Goal: Task Accomplishment & Management: Complete application form

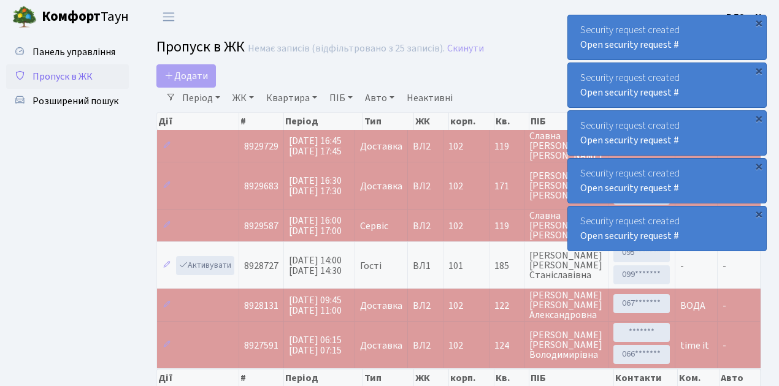
select select "25"
click at [57, 77] on span "Пропуск в ЖК" at bounding box center [63, 76] width 60 height 13
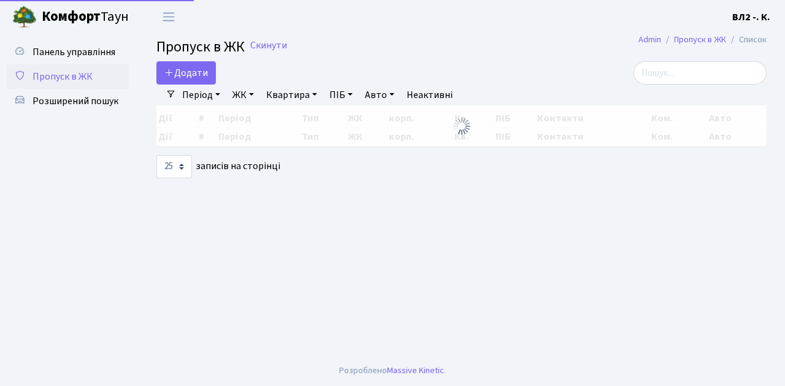
select select "25"
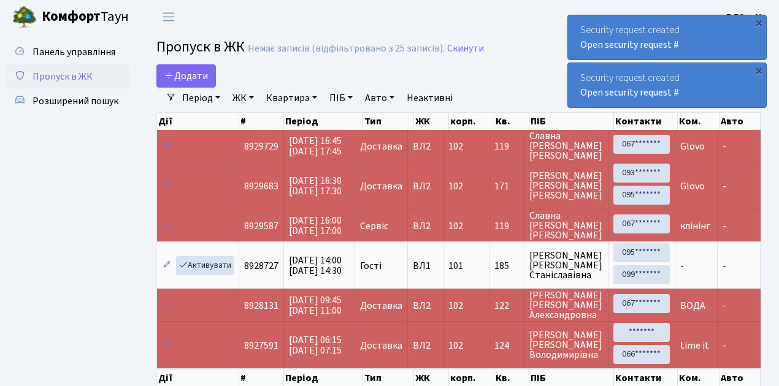
click at [69, 80] on span "Пропуск в ЖК" at bounding box center [63, 76] width 60 height 13
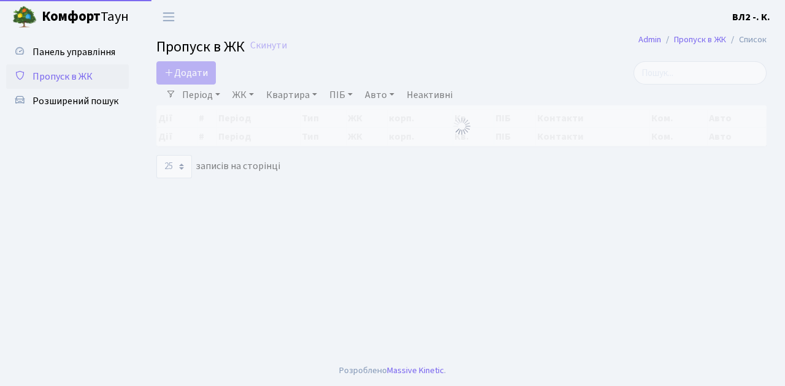
select select "25"
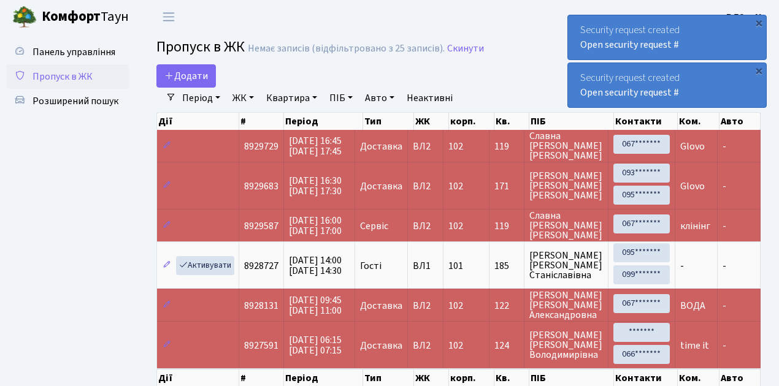
click at [93, 73] on link "Пропуск в ЖК" at bounding box center [67, 76] width 123 height 25
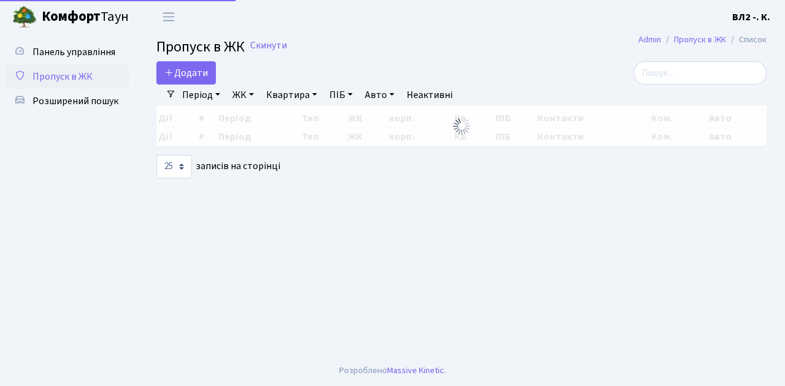
select select "25"
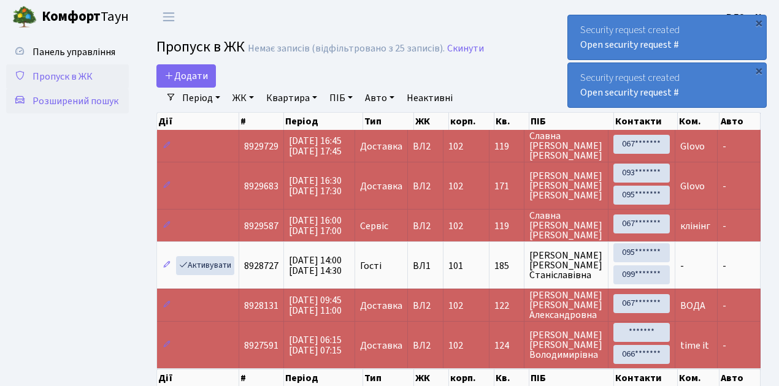
click at [64, 104] on span "Розширений пошук" at bounding box center [76, 100] width 86 height 13
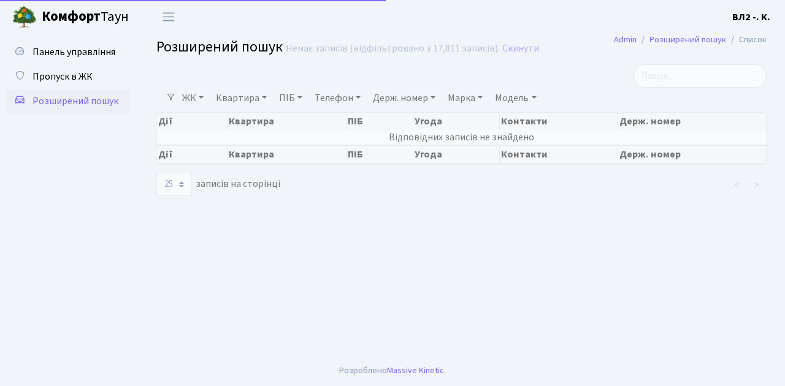
select select "25"
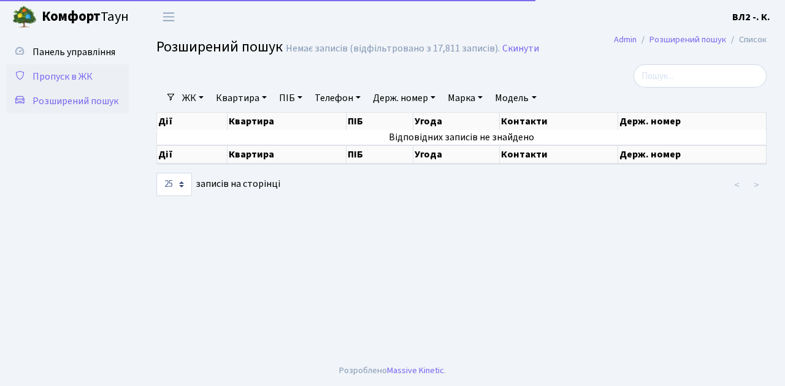
click at [71, 80] on span "Пропуск в ЖК" at bounding box center [63, 76] width 60 height 13
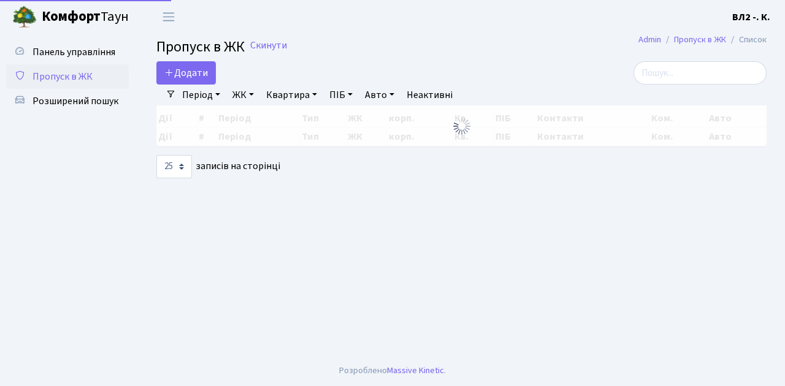
select select "25"
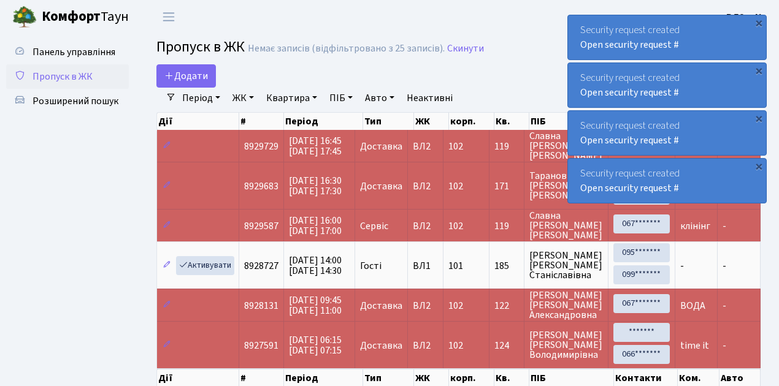
click at [67, 74] on span "Пропуск в ЖК" at bounding box center [63, 76] width 60 height 13
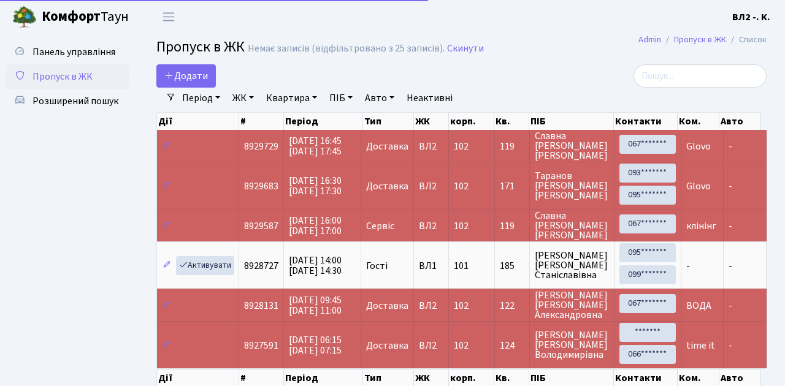
select select "25"
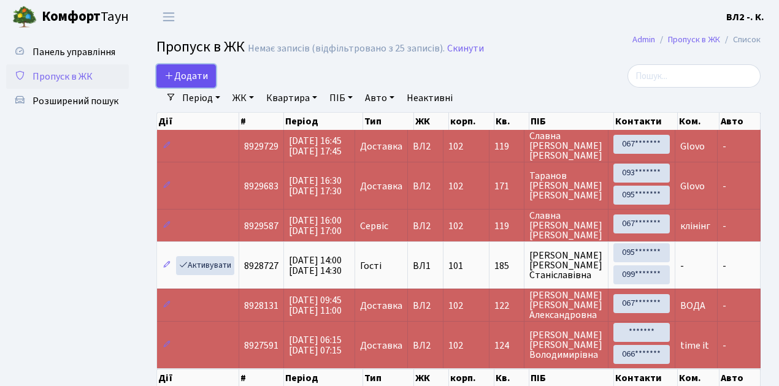
click at [191, 74] on span "Додати" at bounding box center [186, 75] width 44 height 13
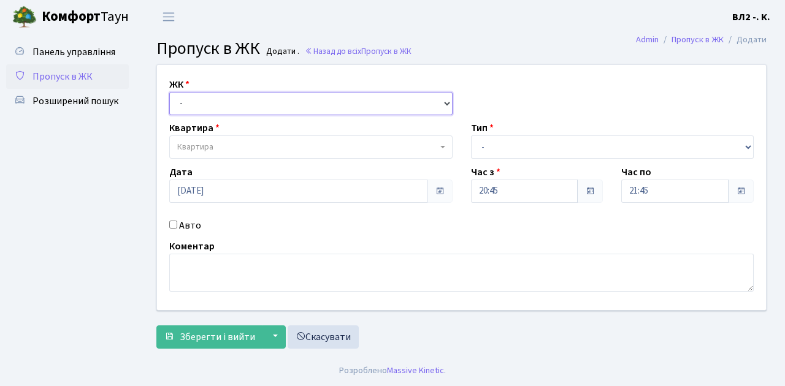
click at [199, 103] on select "- [STREET_ADDRESS][PERSON_NAME]" at bounding box center [310, 103] width 283 height 23
select select "317"
click at [169, 92] on select "- ВЛ1, Ужгородський пров., 4/1 ВЛ2, Голосіївський просп., 76 ВЛ3, пр.Голосіївсь…" at bounding box center [310, 103] width 283 height 23
select select
click at [243, 147] on span "Квартира" at bounding box center [307, 147] width 260 height 12
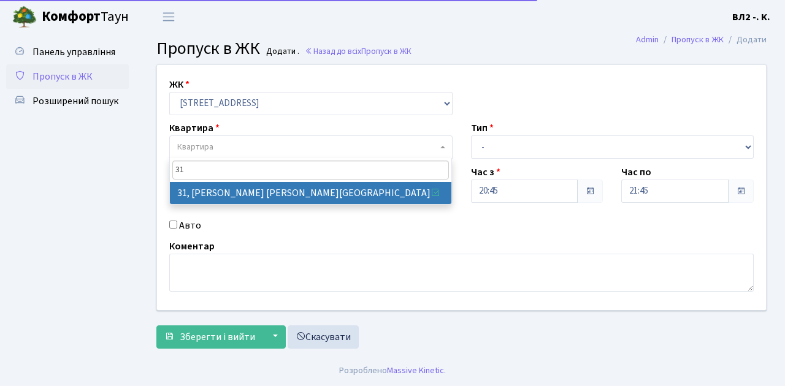
type input "31"
select select "38032"
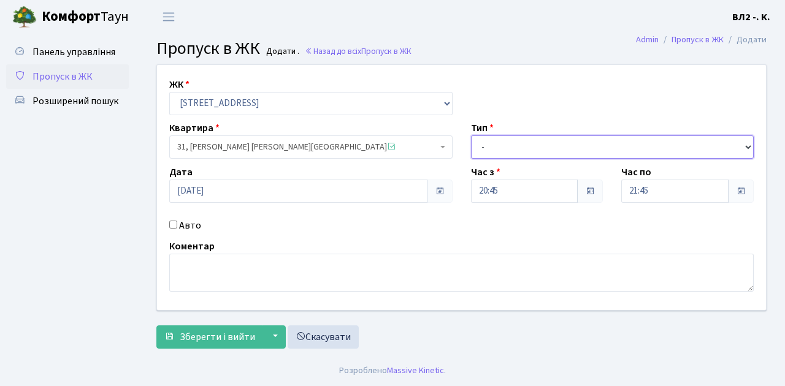
click at [527, 148] on select "- Доставка Таксі Гості Сервіс" at bounding box center [612, 147] width 283 height 23
select select "1"
click at [471, 136] on select "- Доставка Таксі Гості Сервіс" at bounding box center [612, 147] width 283 height 23
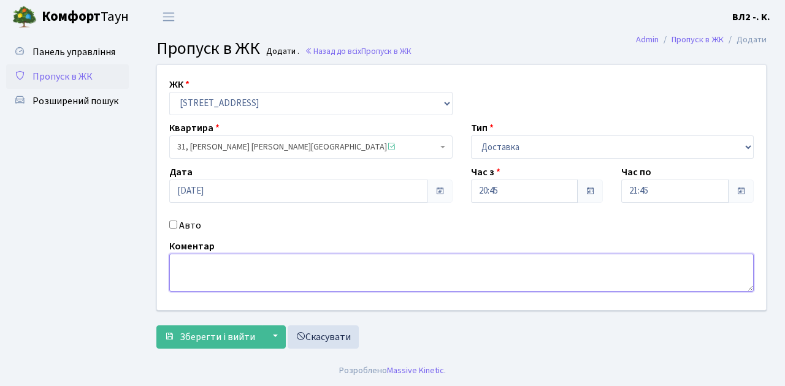
click at [210, 278] on textarea at bounding box center [461, 273] width 584 height 38
type textarea "Glovo"
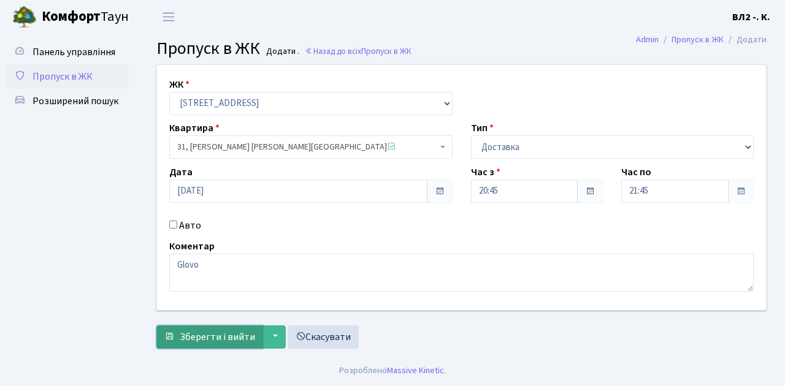
click at [228, 340] on span "Зберегти і вийти" at bounding box center [217, 337] width 75 height 13
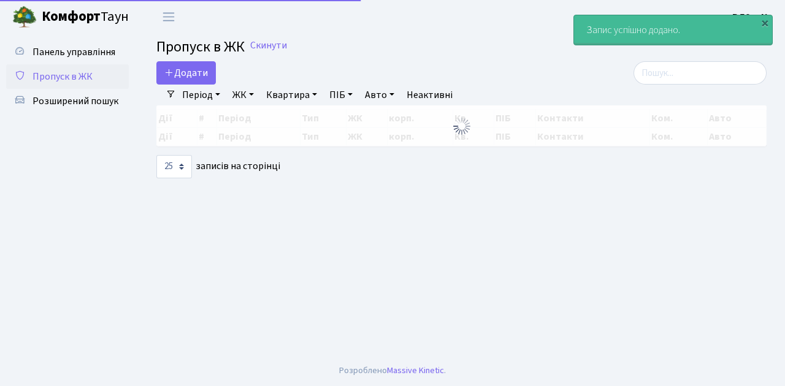
select select "25"
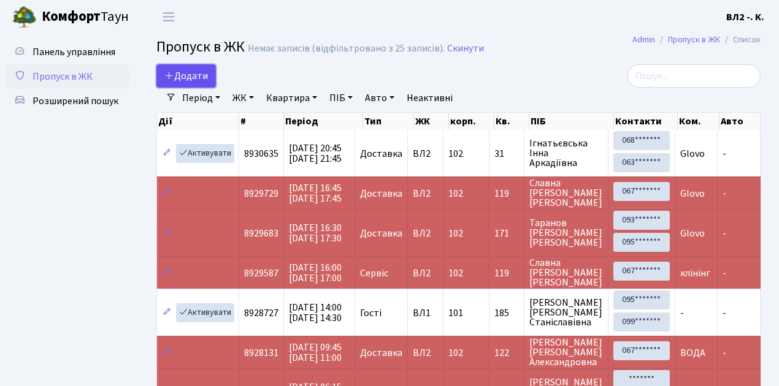
click at [193, 76] on span "Додати" at bounding box center [186, 75] width 44 height 13
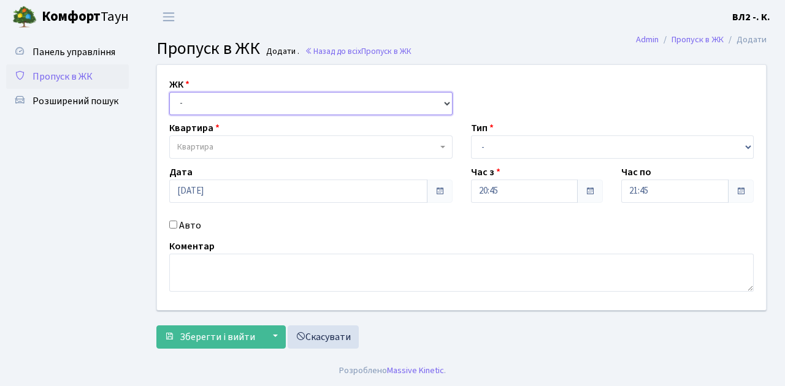
click at [199, 109] on select "- ВЛ1, Ужгородський пров., 4/1 ВЛ2, Голосіївський просп., 76 ВЛ3, пр.Голосіївсь…" at bounding box center [310, 103] width 283 height 23
select select "317"
click at [169, 92] on select "- ВЛ1, Ужгородський пров., 4/1 ВЛ2, Голосіївський просп., 76 ВЛ3, пр.Голосіївсь…" at bounding box center [310, 103] width 283 height 23
select select
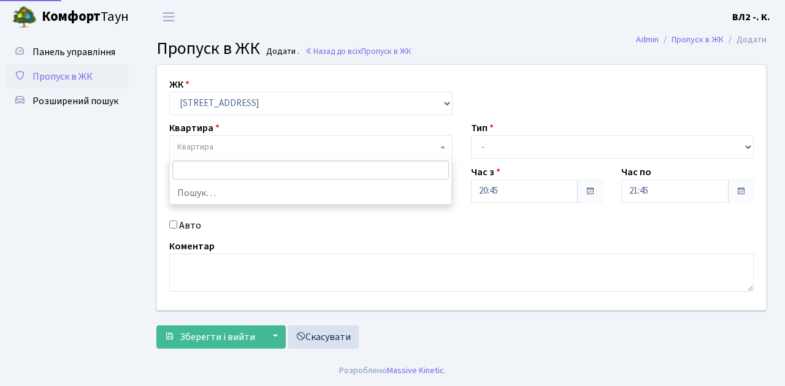
click at [226, 142] on span "Квартира" at bounding box center [307, 147] width 260 height 12
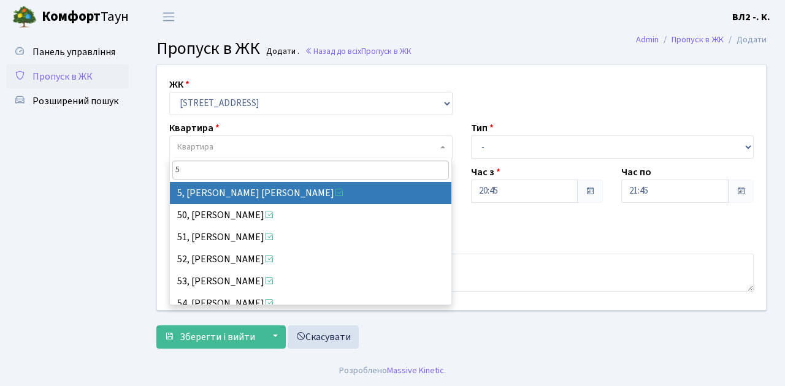
type input "5"
select select "37954"
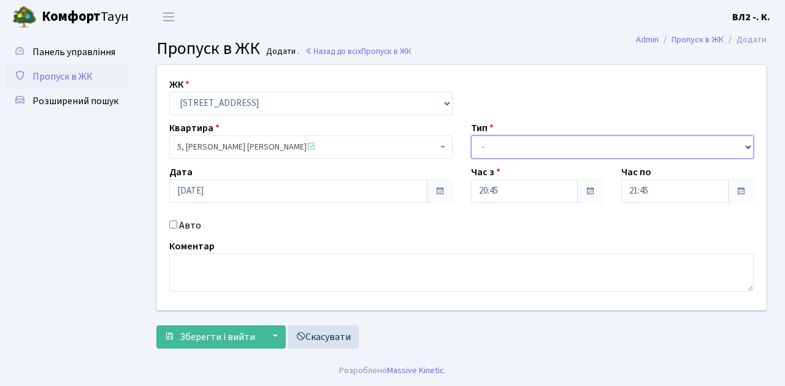
click at [573, 147] on select "- Доставка Таксі Гості Сервіс" at bounding box center [612, 147] width 283 height 23
select select "1"
click at [471, 136] on select "- Доставка Таксі Гості Сервіс" at bounding box center [612, 147] width 283 height 23
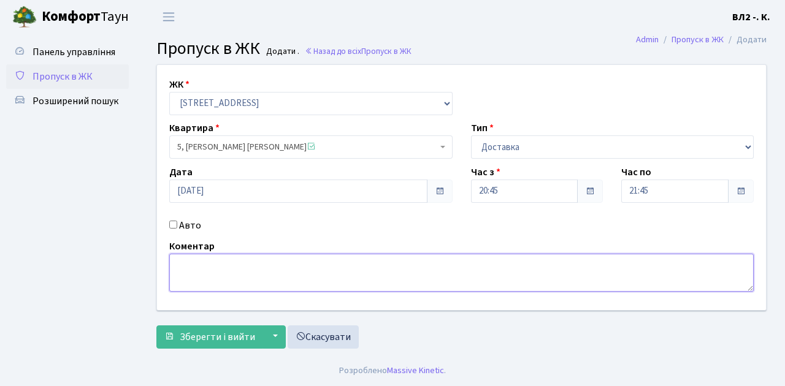
click at [213, 268] on textarea at bounding box center [461, 273] width 584 height 38
type textarea "Glovo"
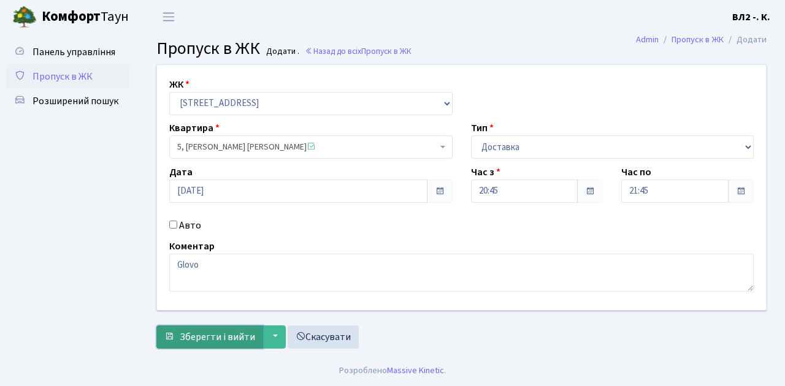
click at [202, 331] on span "Зберегти і вийти" at bounding box center [217, 337] width 75 height 13
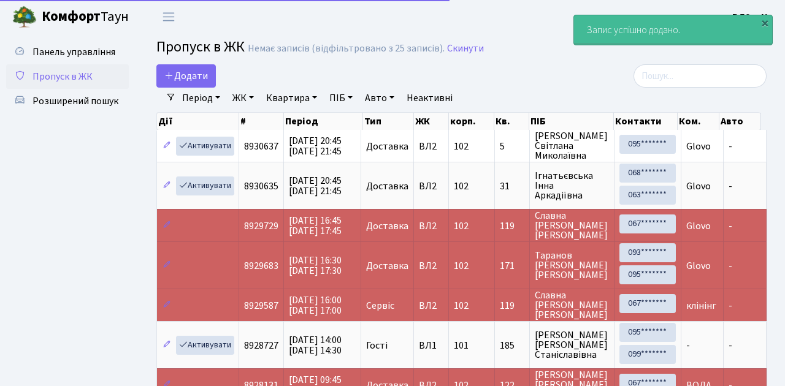
select select "25"
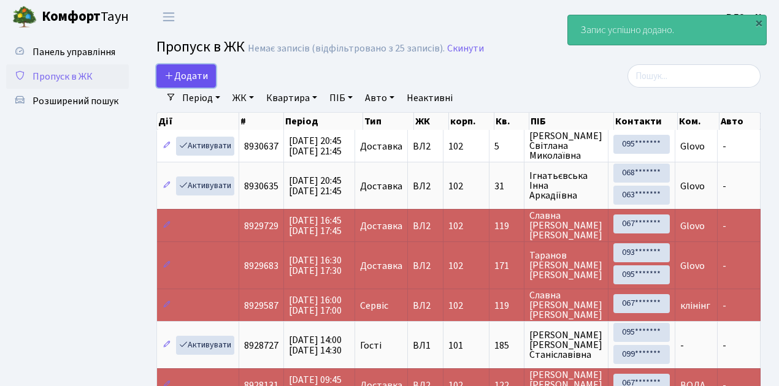
click at [192, 74] on span "Додати" at bounding box center [186, 75] width 44 height 13
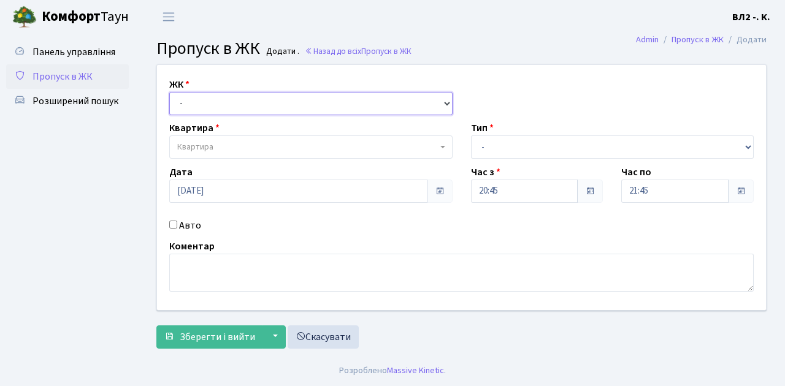
click at [208, 106] on select "- [STREET_ADDRESS][PERSON_NAME]" at bounding box center [310, 103] width 283 height 23
select select "317"
click at [169, 92] on select "- ВЛ1, Ужгородський пров., 4/1 ВЛ2, Голосіївський просп., 76 ВЛ3, пр.Голосіївсь…" at bounding box center [310, 103] width 283 height 23
select select
click at [240, 146] on span "Квартира" at bounding box center [307, 147] width 260 height 12
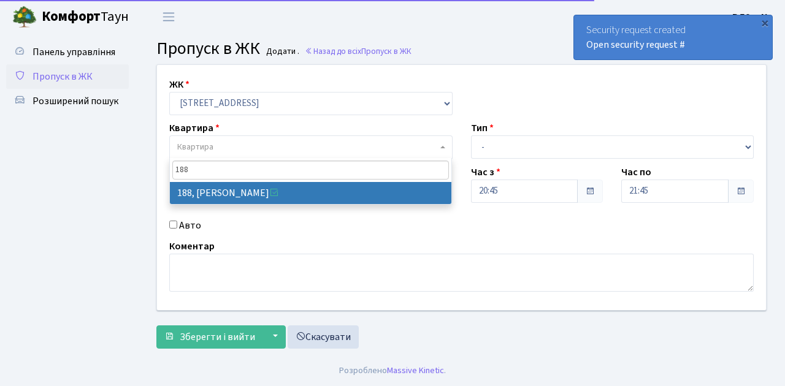
type input "188"
select select "40000"
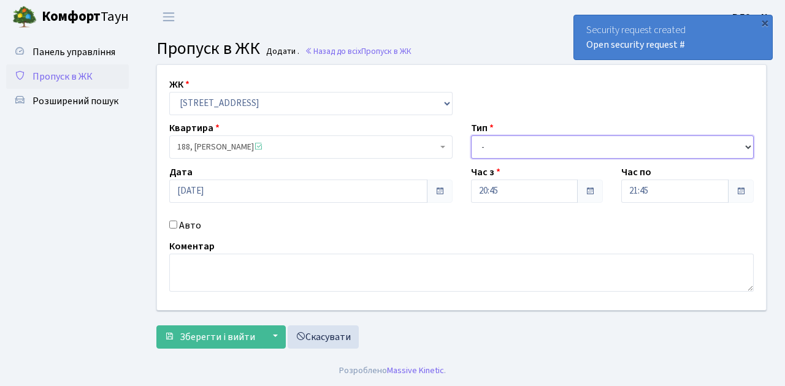
click at [505, 150] on select "- Доставка Таксі Гості Сервіс" at bounding box center [612, 147] width 283 height 23
select select "1"
click at [471, 136] on select "- Доставка Таксі Гості Сервіс" at bounding box center [612, 147] width 283 height 23
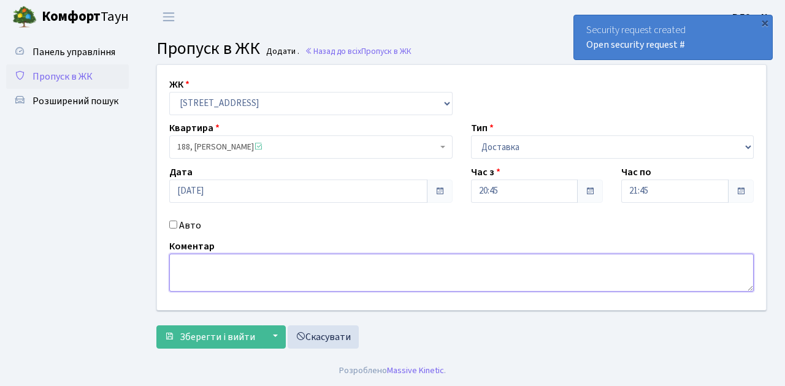
click at [217, 272] on textarea at bounding box center [461, 273] width 584 height 38
type textarea "Domino's"
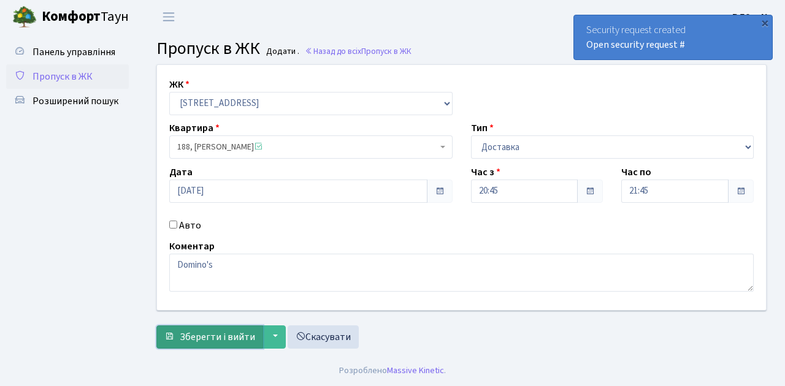
click at [216, 335] on span "Зберегти і вийти" at bounding box center [217, 337] width 75 height 13
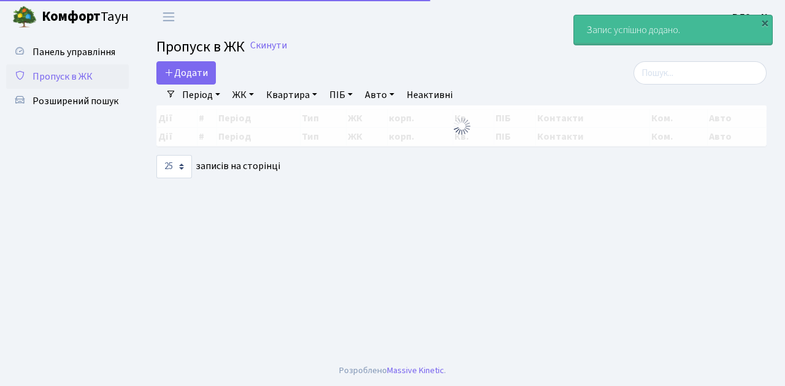
select select "25"
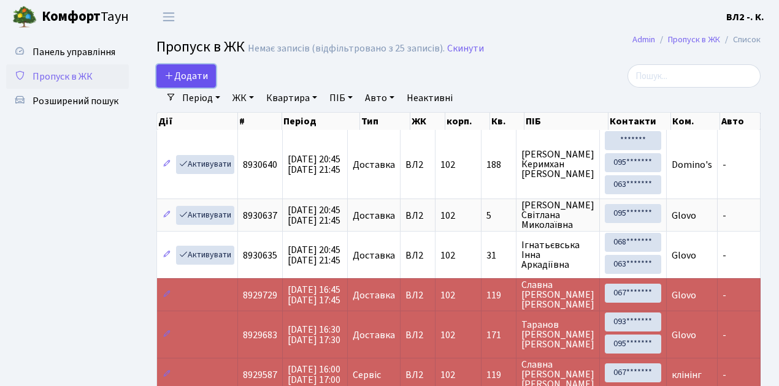
click at [201, 72] on span "Додати" at bounding box center [186, 75] width 44 height 13
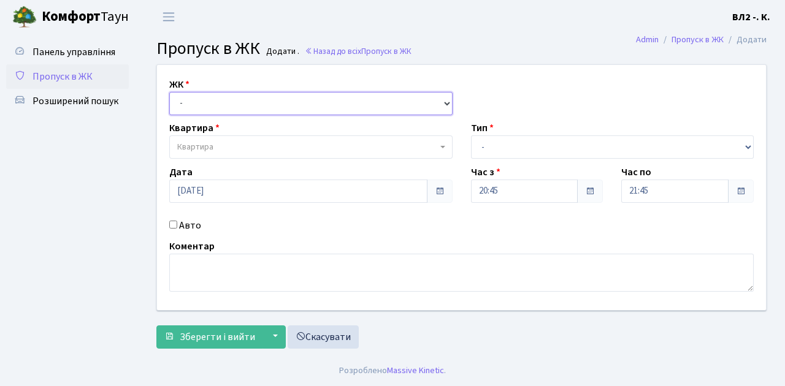
click at [205, 105] on select "- [STREET_ADDRESS][PERSON_NAME]" at bounding box center [310, 103] width 283 height 23
select select "317"
click at [169, 92] on select "- ВЛ1, Ужгородський пров., 4/1 ВЛ2, Голосіївський просп., 76 ВЛ3, пр.Голосіївсь…" at bounding box center [310, 103] width 283 height 23
select select
click at [262, 147] on span "Квартира" at bounding box center [307, 147] width 260 height 12
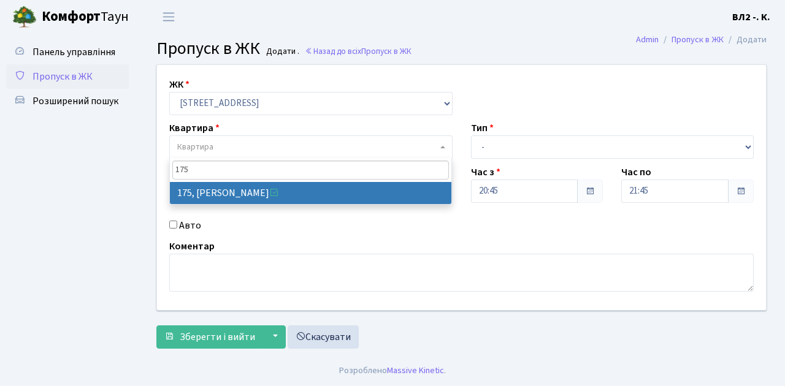
type input "175"
select select "38461"
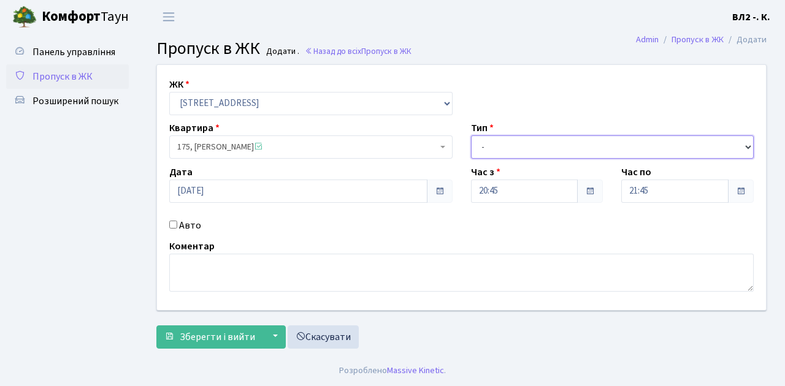
click at [515, 145] on select "- Доставка Таксі Гості Сервіс" at bounding box center [612, 147] width 283 height 23
select select "1"
click at [471, 136] on select "- Доставка Таксі Гості Сервіс" at bounding box center [612, 147] width 283 height 23
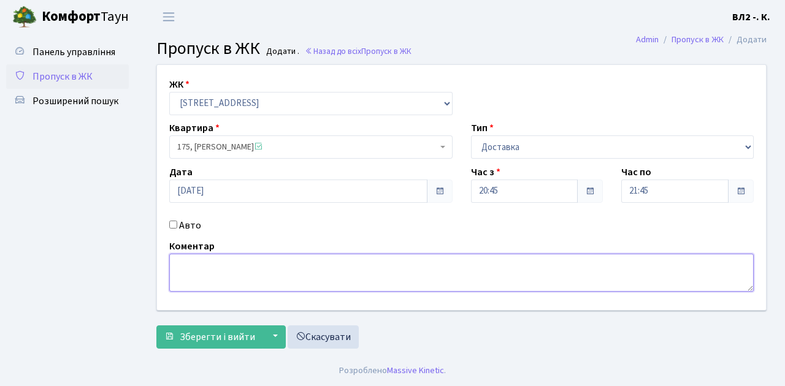
click at [196, 274] on textarea at bounding box center [461, 273] width 584 height 38
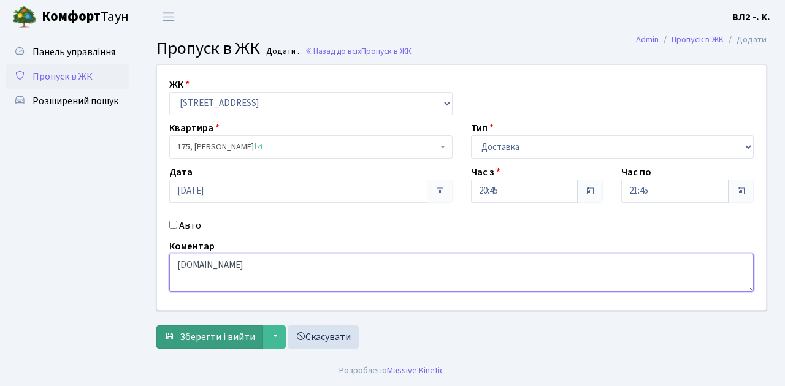
type textarea "[DOMAIN_NAME]"
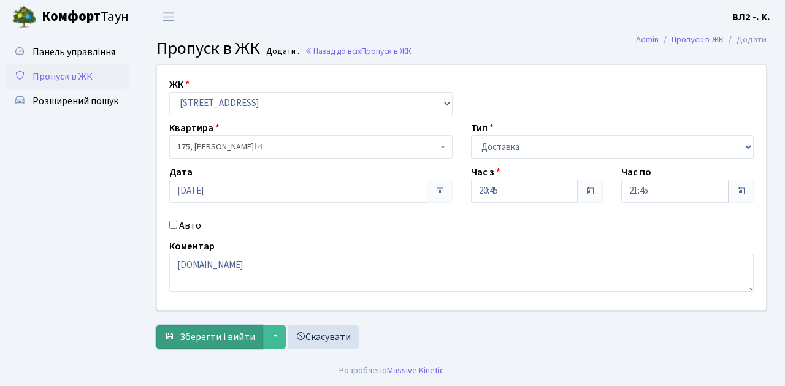
click at [213, 335] on span "Зберегти і вийти" at bounding box center [217, 337] width 75 height 13
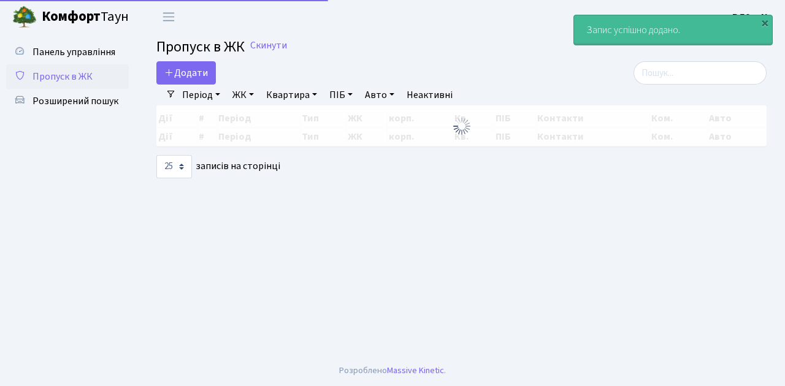
select select "25"
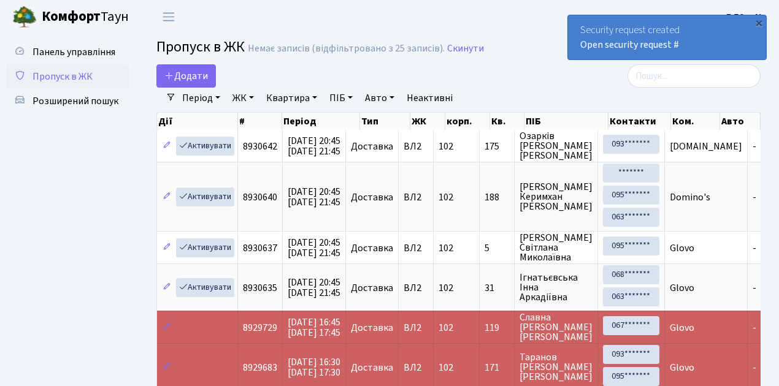
click at [76, 83] on span "Пропуск в ЖК" at bounding box center [63, 76] width 60 height 13
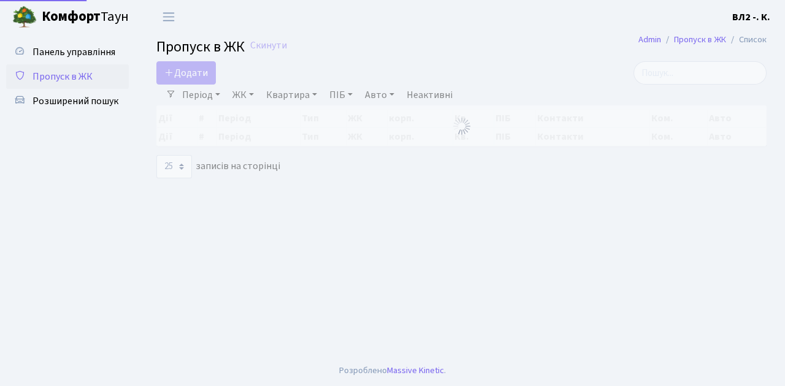
select select "25"
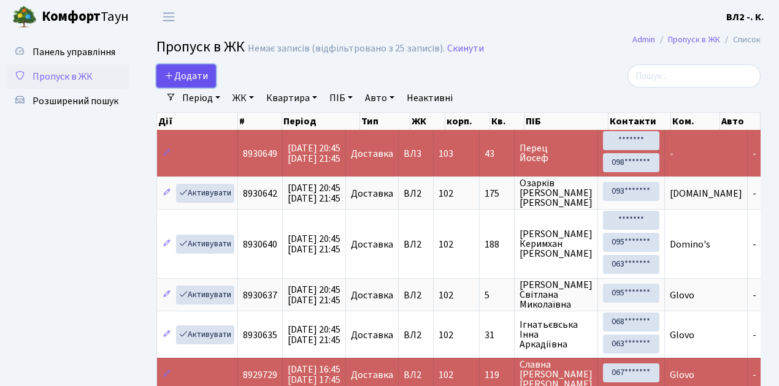
click at [196, 68] on link "Додати" at bounding box center [185, 75] width 59 height 23
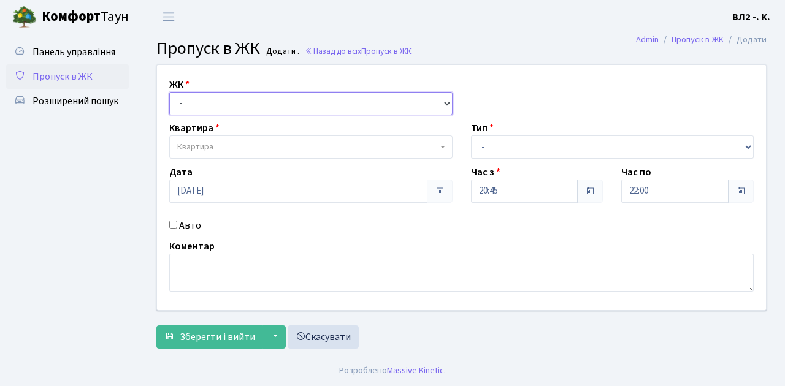
click at [196, 101] on select "- ВЛ1, Ужгородський пров., 4/1 ВЛ2, Голосіївський просп., 76 ВЛ3, пр.Голосіївсь…" at bounding box center [310, 103] width 283 height 23
select select "317"
click at [169, 92] on select "- ВЛ1, Ужгородський пров., 4/1 ВЛ2, Голосіївський просп., 76 ВЛ3, пр.Голосіївсь…" at bounding box center [310, 103] width 283 height 23
select select
click at [224, 147] on span "Квартира" at bounding box center [307, 147] width 260 height 12
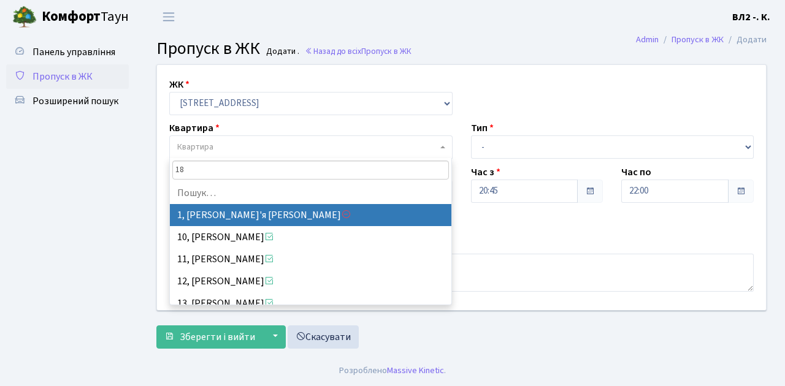
type input "188"
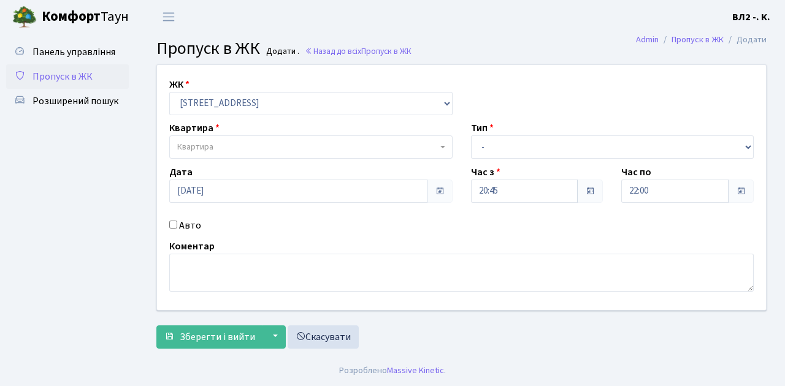
click at [97, 137] on ul "Панель управління Пропуск в ЖК Розширений пошук" at bounding box center [67, 195] width 123 height 310
click at [69, 82] on span "Пропуск в ЖК" at bounding box center [63, 76] width 60 height 13
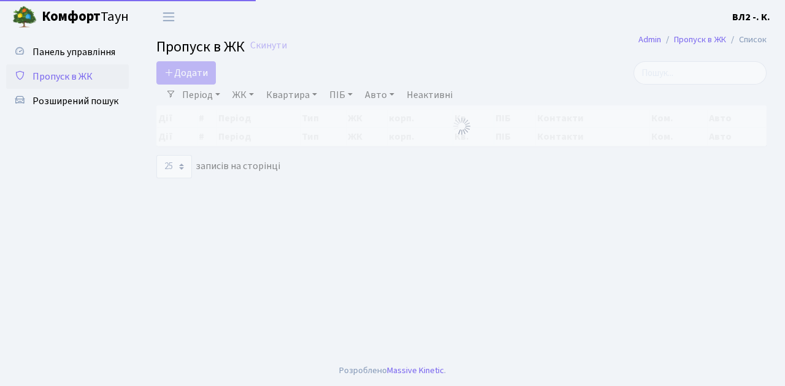
select select "25"
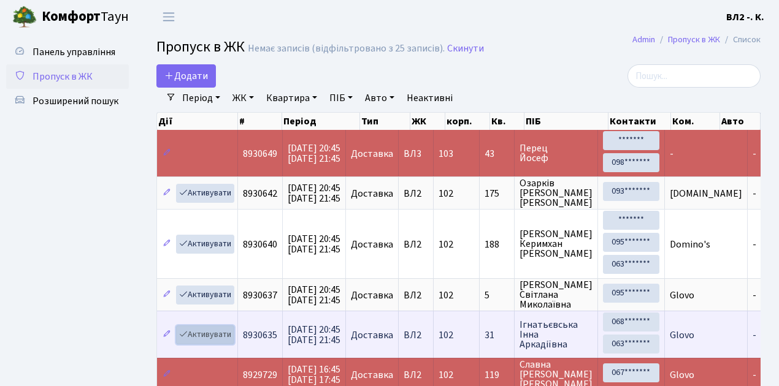
click at [204, 332] on link "Активувати" at bounding box center [205, 335] width 58 height 19
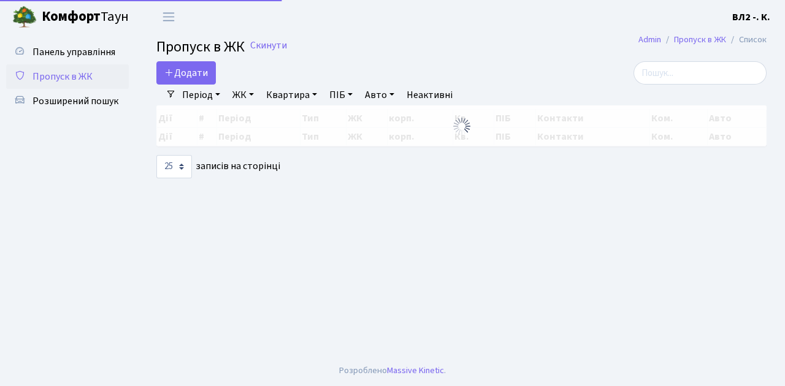
select select "25"
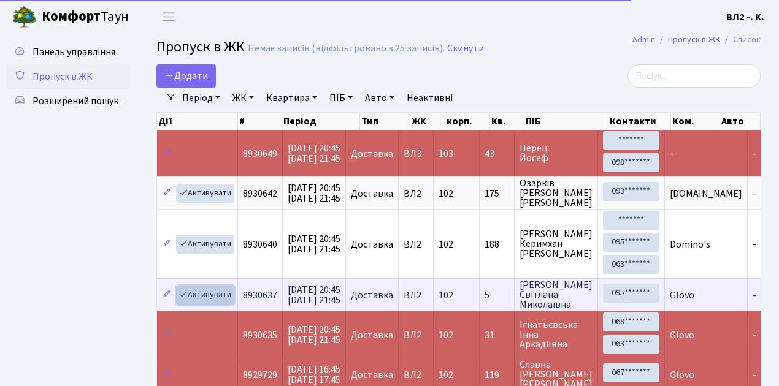
click at [210, 289] on link "Активувати" at bounding box center [205, 295] width 58 height 19
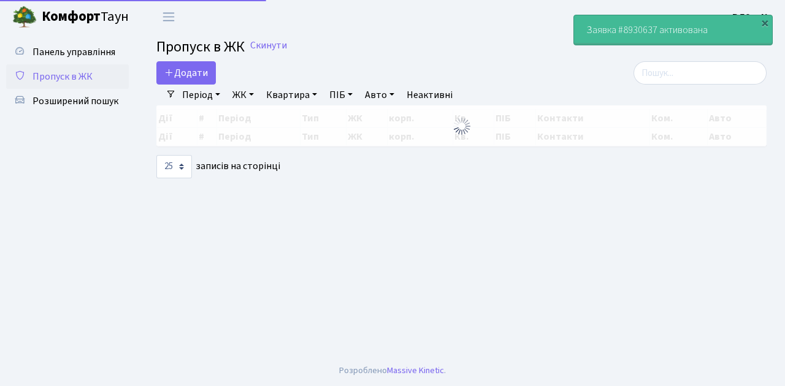
select select "25"
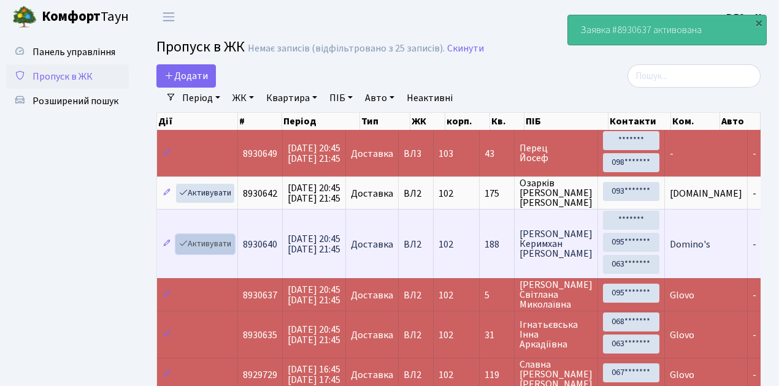
click at [205, 242] on link "Активувати" at bounding box center [205, 244] width 58 height 19
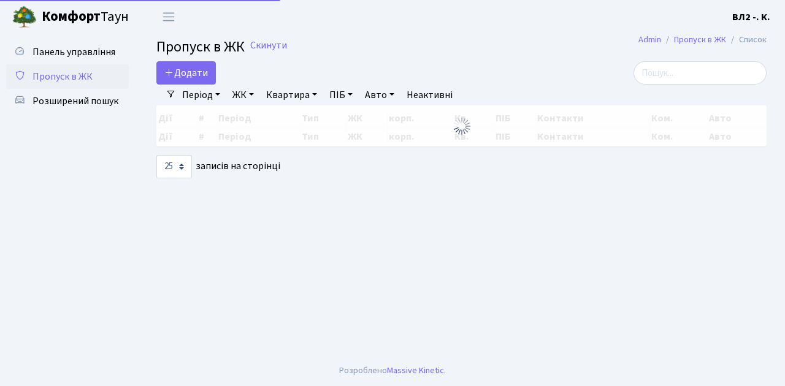
select select "25"
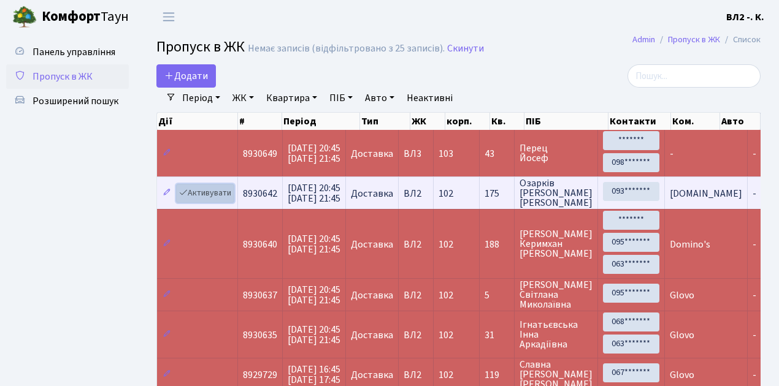
click at [216, 187] on link "Активувати" at bounding box center [205, 193] width 58 height 19
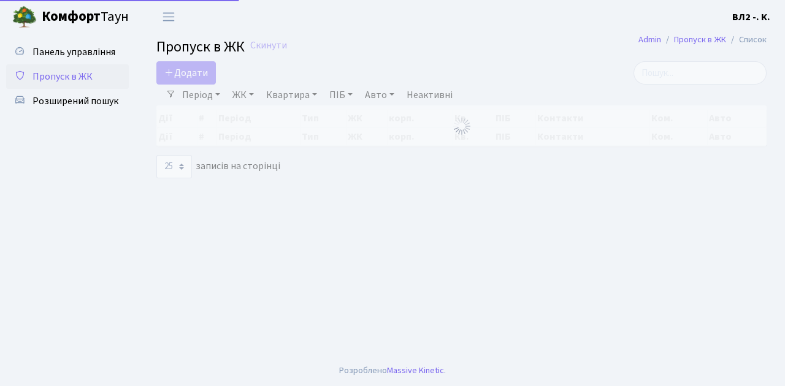
select select "25"
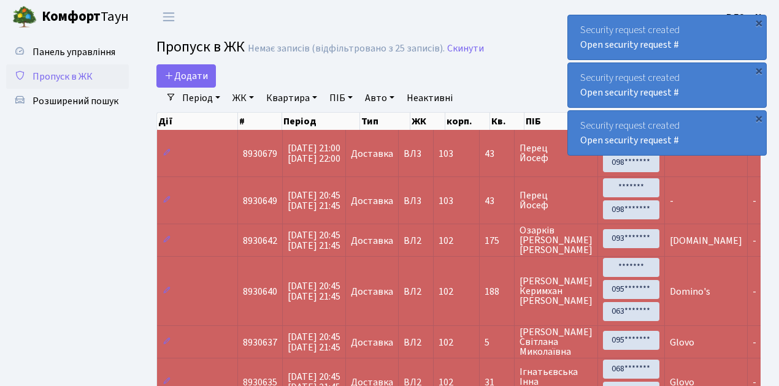
click at [59, 72] on span "Пропуск в ЖК" at bounding box center [63, 76] width 60 height 13
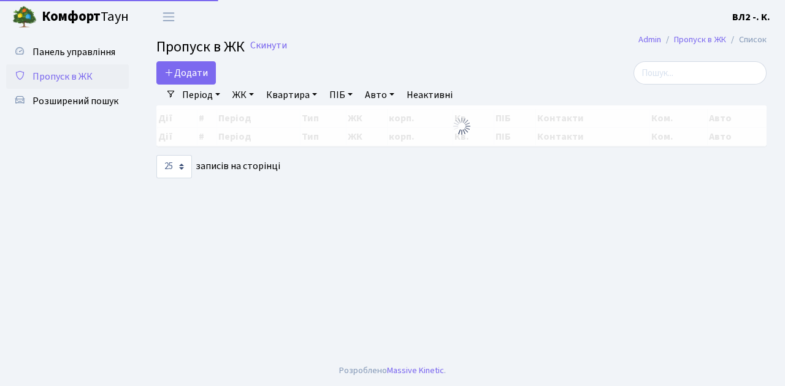
select select "25"
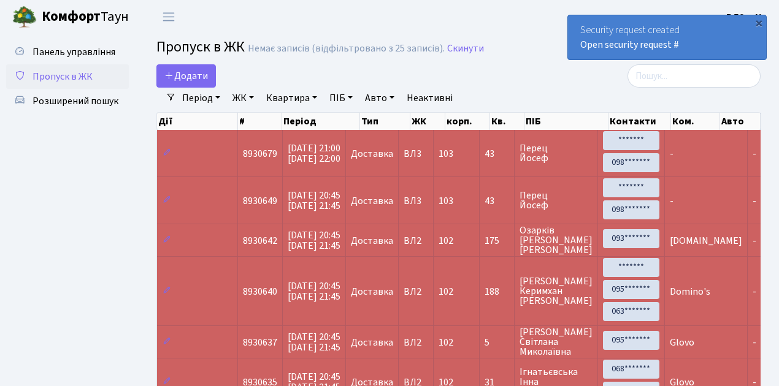
click at [70, 75] on span "Пропуск в ЖК" at bounding box center [63, 76] width 60 height 13
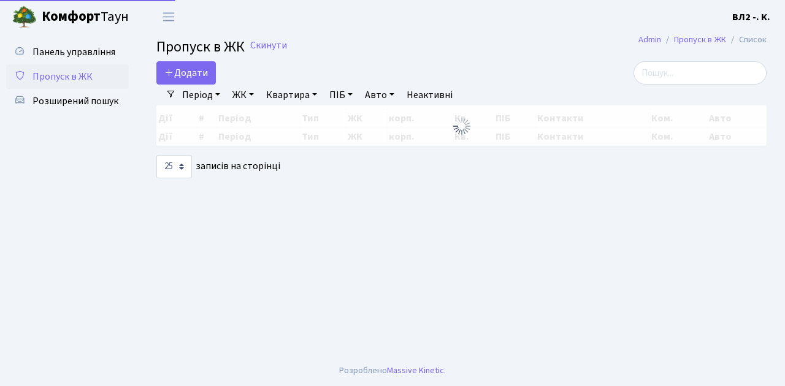
select select "25"
